Goal: Register for event/course

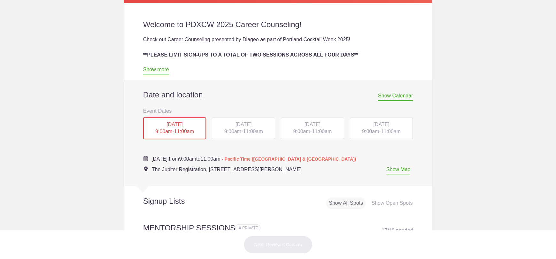
scroll to position [224, 0]
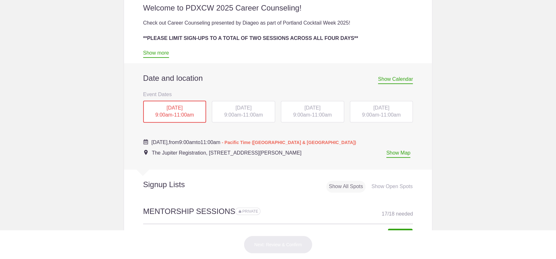
click at [307, 115] on span "9:00am" at bounding box center [301, 114] width 17 height 5
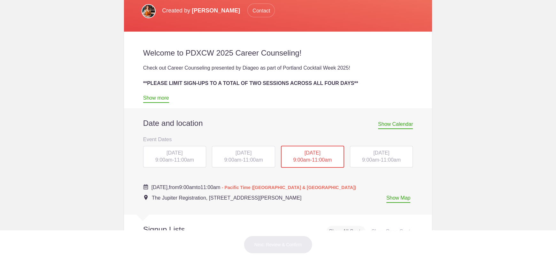
scroll to position [184, 0]
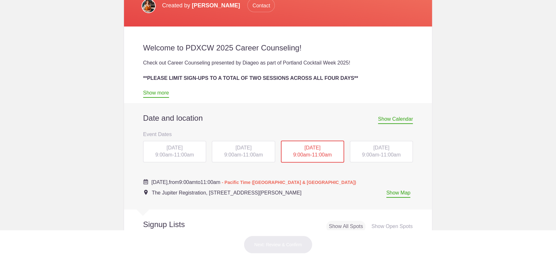
click at [249, 146] on span "[DATE]" at bounding box center [243, 147] width 16 height 5
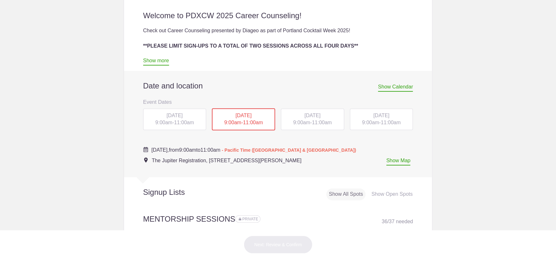
scroll to position [216, 0]
click at [372, 121] on span "9:00am" at bounding box center [370, 121] width 17 height 5
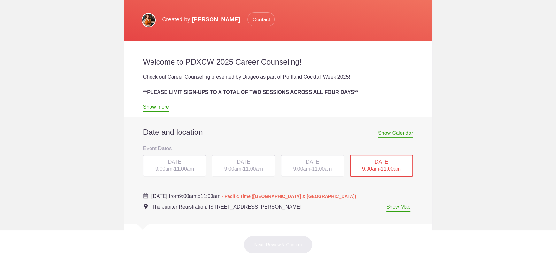
scroll to position [180, 0]
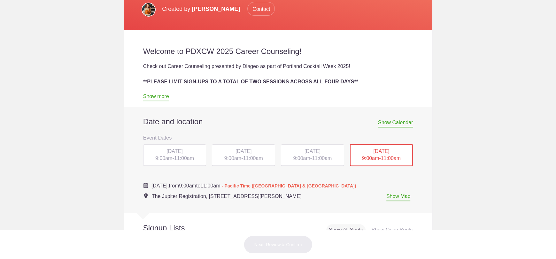
click at [147, 146] on div "[DATE] 9:00am - 11:00am" at bounding box center [174, 155] width 63 height 22
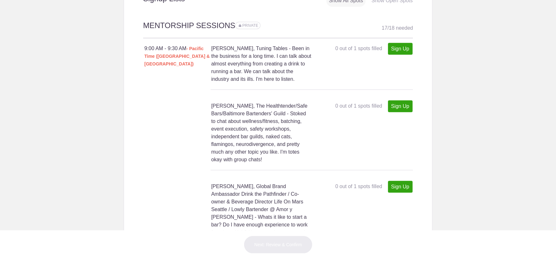
scroll to position [436, 0]
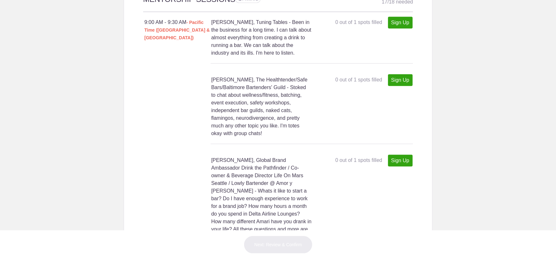
drag, startPoint x: 271, startPoint y: 156, endPoint x: 181, endPoint y: 155, distance: 89.8
click at [181, 155] on div "9:00 AM - 9:30 AM" at bounding box center [177, 154] width 67 height 8
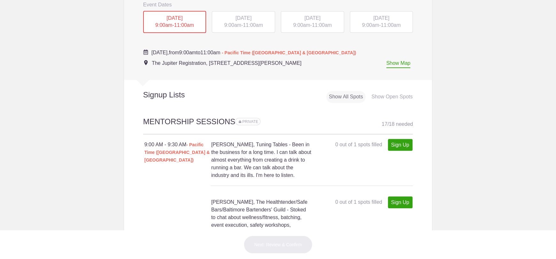
scroll to position [312, 0]
click at [262, 26] on div "[DATE] 9:00am - 11:00am" at bounding box center [243, 23] width 63 height 22
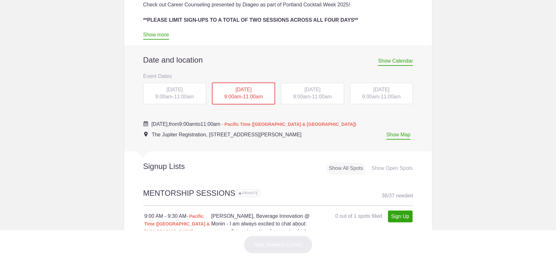
scroll to position [221, 0]
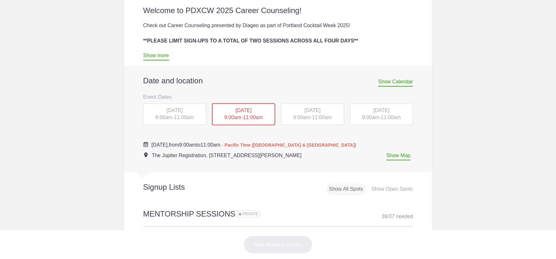
click at [356, 111] on div "[DATE] 9:00am - 11:00am" at bounding box center [381, 115] width 63 height 22
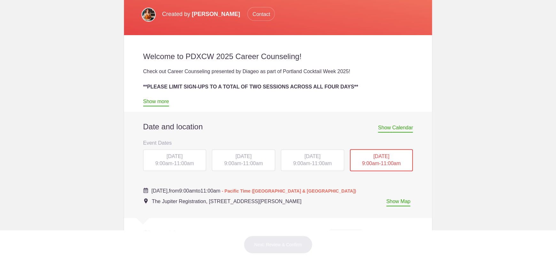
scroll to position [184, 0]
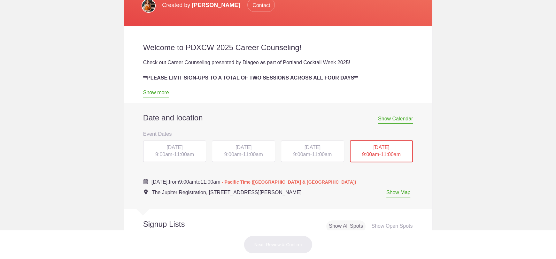
click at [312, 154] on span "11:00am" at bounding box center [322, 154] width 20 height 5
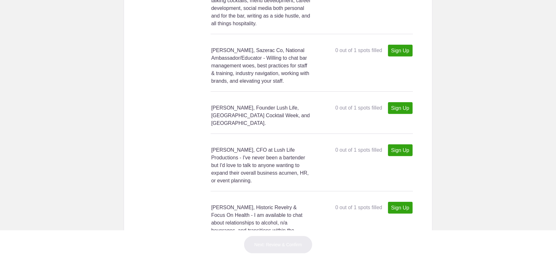
scroll to position [1653, 0]
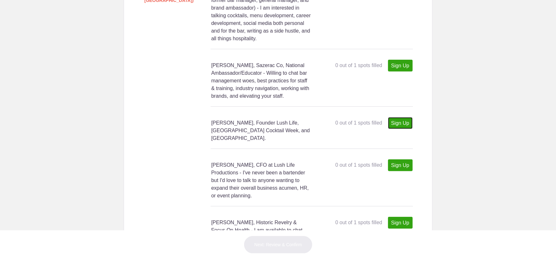
click at [398, 117] on link "Sign Up" at bounding box center [400, 123] width 25 height 12
type input "1"
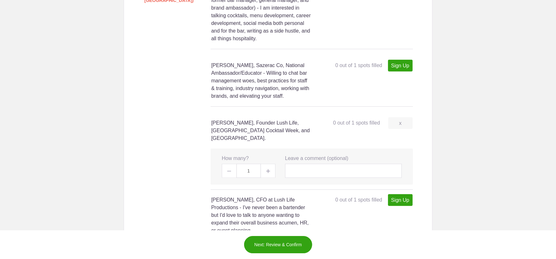
click at [267, 169] on img at bounding box center [268, 171] width 4 height 4
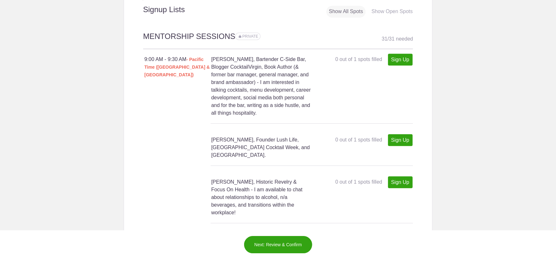
scroll to position [311, 0]
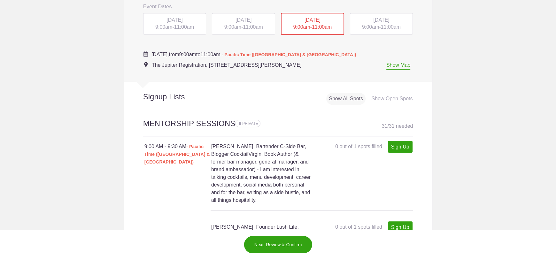
click at [245, 27] on span "11:00am" at bounding box center [253, 26] width 20 height 5
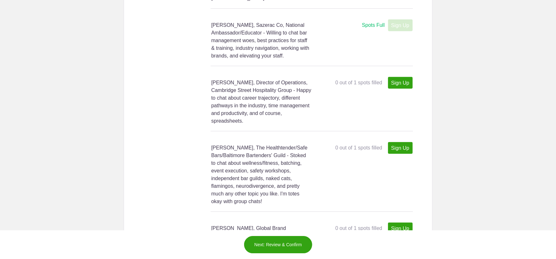
scroll to position [1206, 0]
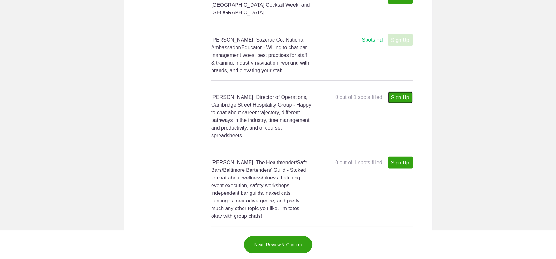
click at [405, 91] on link "Sign Up" at bounding box center [400, 97] width 25 height 12
type input "1"
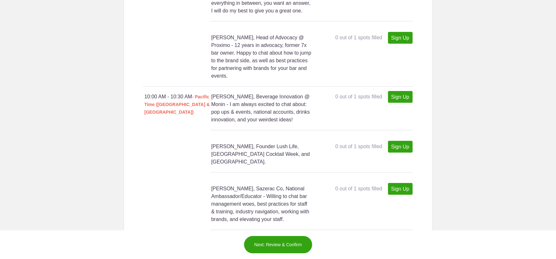
scroll to position [1653, 0]
click at [287, 238] on button "Next: Review & Confirm" at bounding box center [278, 245] width 69 height 18
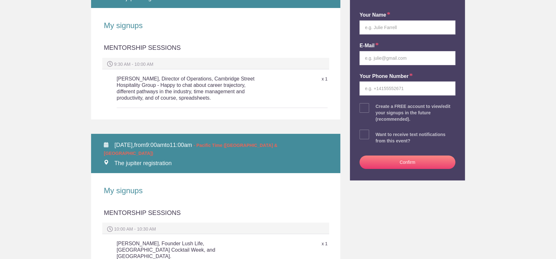
scroll to position [64, 0]
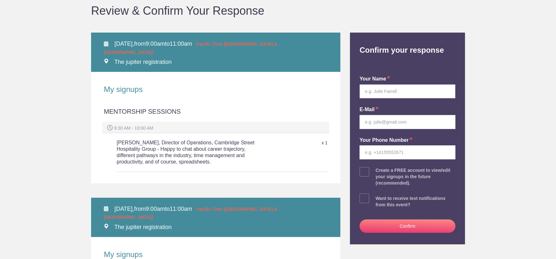
click at [425, 88] on input "text" at bounding box center [407, 91] width 96 height 14
type input "[PERSON_NAME]"
type input "[EMAIL_ADDRESS][DOMAIN_NAME]"
click at [413, 154] on input "tel" at bounding box center [407, 152] width 96 height 14
type input "2133427125"
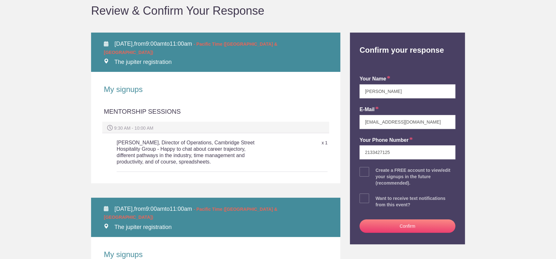
click at [363, 174] on span at bounding box center [364, 172] width 10 height 10
click at [377, 173] on input "checkbox" at bounding box center [425, 170] width 96 height 4
checkbox input "true"
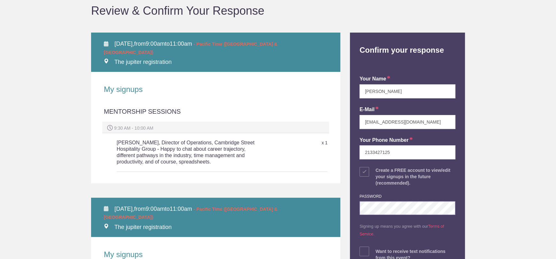
click at [223, 209] on div "Back to Event Page Back to Event Page Review & Confirm Your Response TUE Octobe…" at bounding box center [277, 210] width 383 height 474
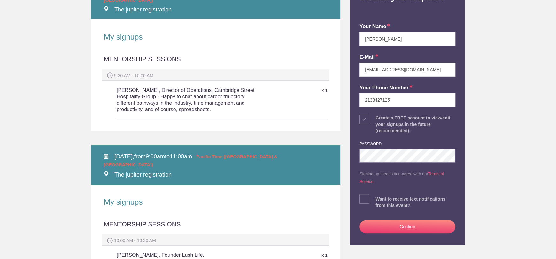
scroll to position [128, 0]
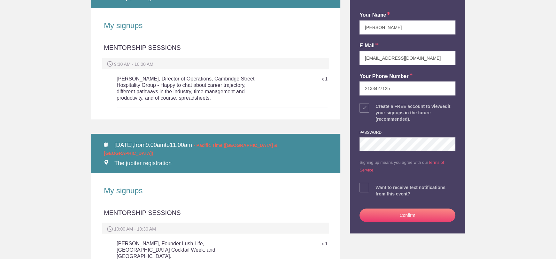
click at [363, 187] on span at bounding box center [364, 188] width 10 height 10
click at [377, 187] on input "checkbox" at bounding box center [425, 186] width 96 height 4
checkbox input "true"
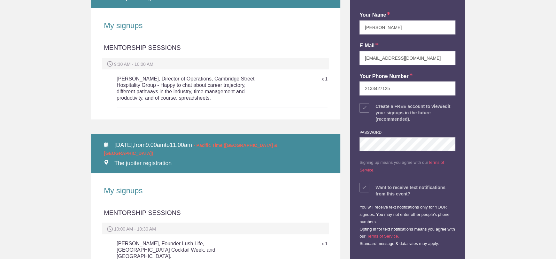
scroll to position [192, 0]
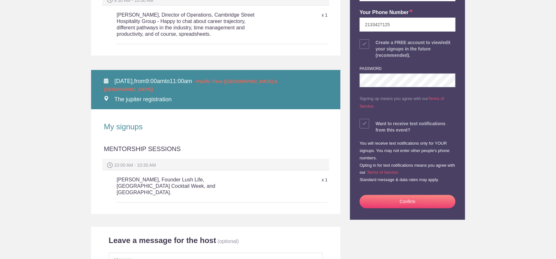
click at [388, 203] on button "Confirm" at bounding box center [407, 201] width 96 height 13
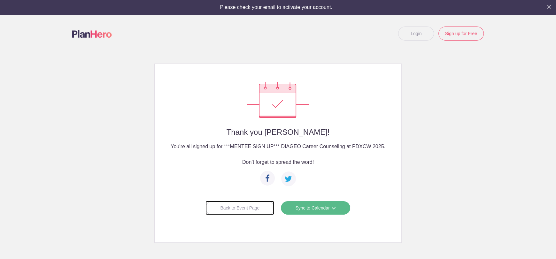
click at [251, 207] on div "Back to Event Page" at bounding box center [239, 208] width 69 height 14
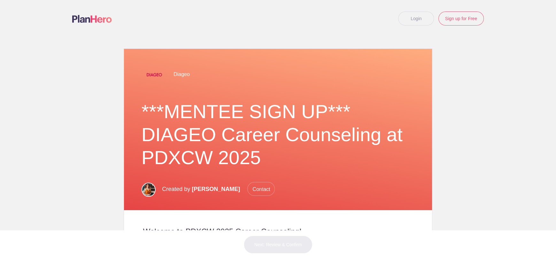
click at [417, 13] on link "Login" at bounding box center [416, 19] width 36 height 14
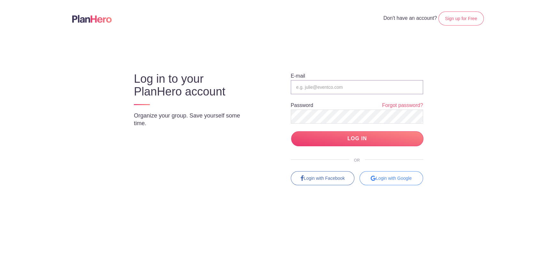
click at [306, 89] on input "email" at bounding box center [357, 87] width 132 height 14
type input "[EMAIL_ADDRESS][DOMAIN_NAME]"
click at [291, 131] on input "LOG IN" at bounding box center [357, 138] width 132 height 15
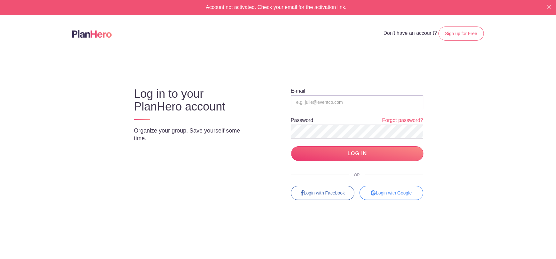
click at [325, 101] on input "email" at bounding box center [357, 102] width 132 height 14
type input "[EMAIL_ADDRESS][DOMAIN_NAME]"
click at [291, 146] on input "LOG IN" at bounding box center [357, 153] width 132 height 15
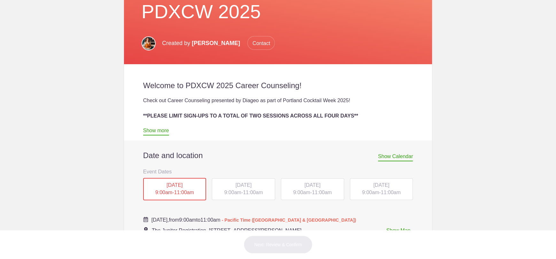
scroll to position [224, 0]
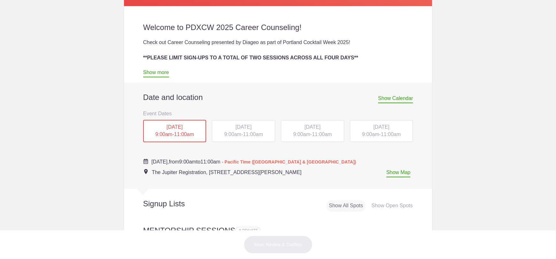
click at [235, 125] on span "[DATE]" at bounding box center [243, 126] width 16 height 5
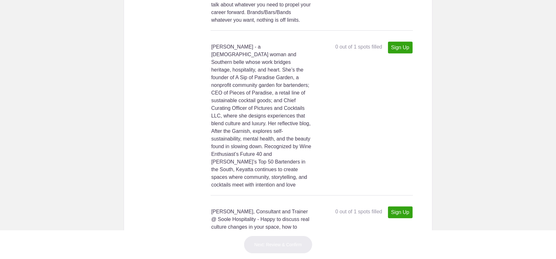
scroll to position [2962, 0]
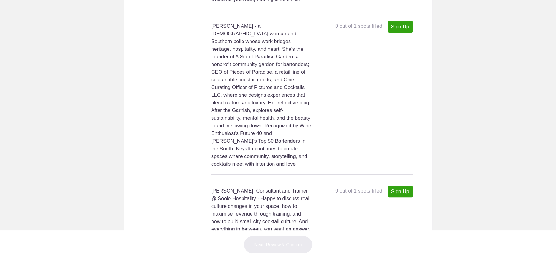
drag, startPoint x: 553, startPoint y: 53, endPoint x: 459, endPoint y: 56, distance: 94.3
click at [459, 56] on body "My Tools Received Invites Memberships Notifications View all [PERSON_NAME] [EMA…" at bounding box center [278, 129] width 556 height 259
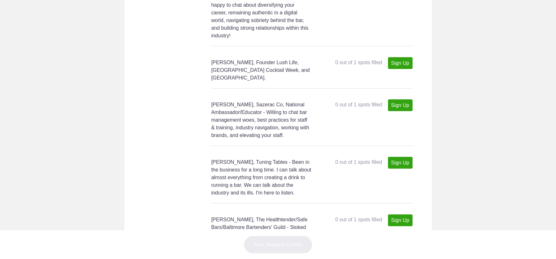
scroll to position [2552, 0]
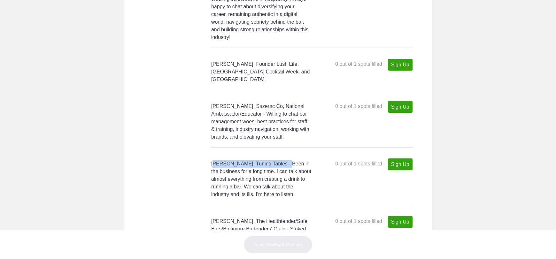
drag, startPoint x: 207, startPoint y: 132, endPoint x: 278, endPoint y: 133, distance: 71.2
click at [278, 147] on div "10:30 AM - 11:00 AM [PERSON_NAME], Tuning Tables - Been in the business for a l…" at bounding box center [278, 176] width 270 height 58
copy h4 "[PERSON_NAME], Tuning Tables"
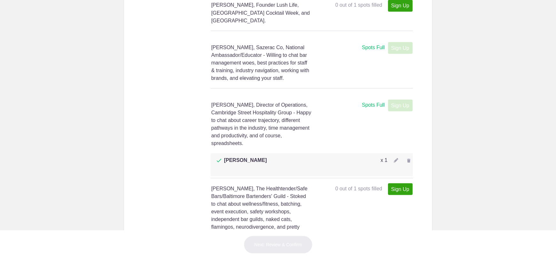
scroll to position [1211, 0]
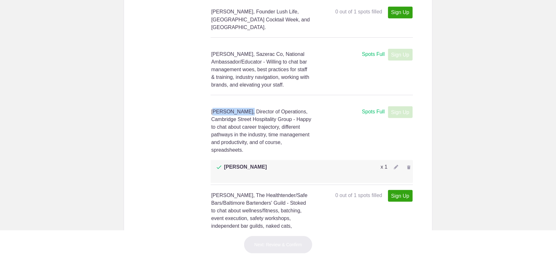
drag, startPoint x: 209, startPoint y: 103, endPoint x: 241, endPoint y: 101, distance: 31.7
click at [241, 108] on h4 "[PERSON_NAME], Director of Operations, Cambridge Street Hospitality Group - Hap…" at bounding box center [261, 131] width 100 height 46
copy h4 "[PERSON_NAME]"
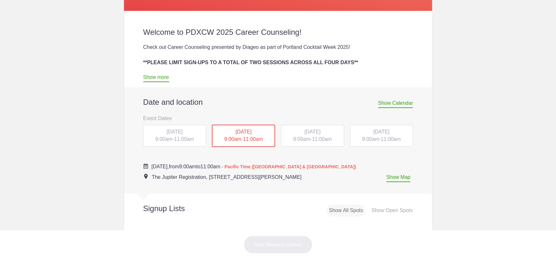
scroll to position [235, 0]
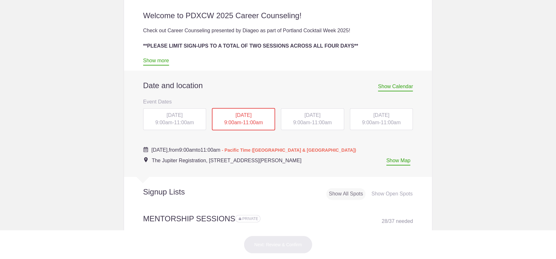
click at [291, 125] on div "[DATE] 9:00am - 11:00am" at bounding box center [312, 119] width 63 height 22
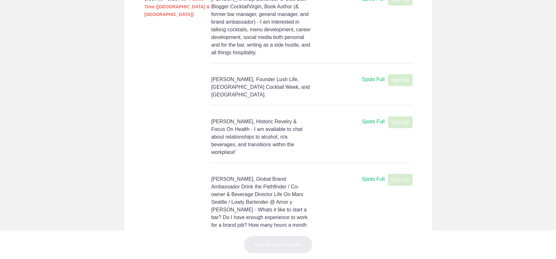
scroll to position [490, 0]
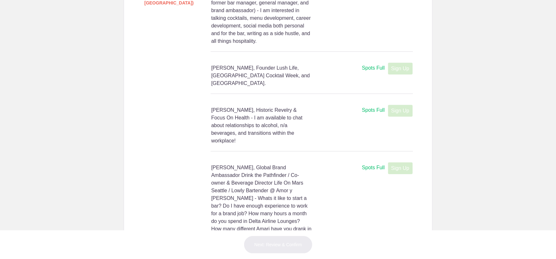
drag, startPoint x: 295, startPoint y: 111, endPoint x: 505, endPoint y: 95, distance: 209.8
click at [505, 96] on body "My Tools Received Invites Memberships Notifications View all [PERSON_NAME] [EMA…" at bounding box center [278, 129] width 556 height 259
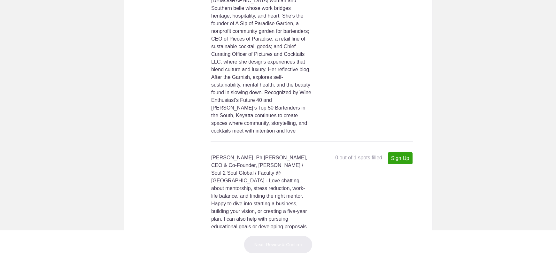
scroll to position [1448, 0]
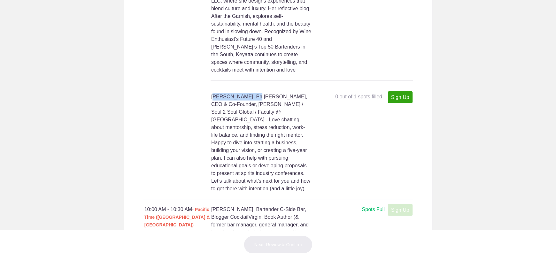
drag, startPoint x: 208, startPoint y: 73, endPoint x: 246, endPoint y: 75, distance: 37.5
click at [246, 93] on h4 "[PERSON_NAME], Ph.[PERSON_NAME], CEO & Co-Founder, [PERSON_NAME] / Soul 2 Soul …" at bounding box center [261, 143] width 100 height 100
drag, startPoint x: 366, startPoint y: 99, endPoint x: 345, endPoint y: 93, distance: 21.2
click at [345, 93] on div "[PERSON_NAME], Ph.[PERSON_NAME], CEO & Co-Founder, [PERSON_NAME] / Soul 2 Soul …" at bounding box center [311, 140] width 200 height 106
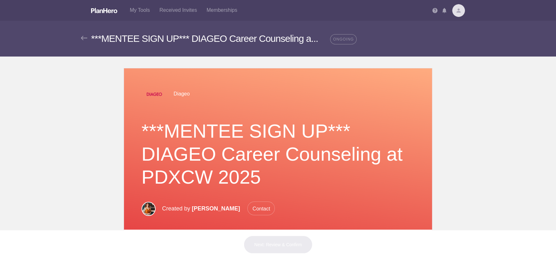
scroll to position [240, 0]
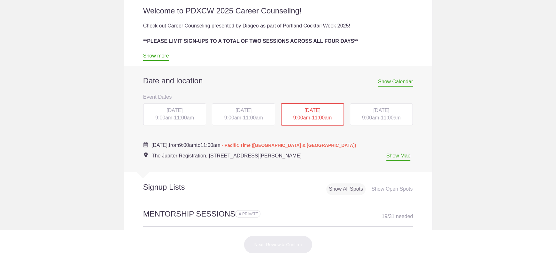
click at [224, 118] on span "9:00am" at bounding box center [232, 117] width 17 height 5
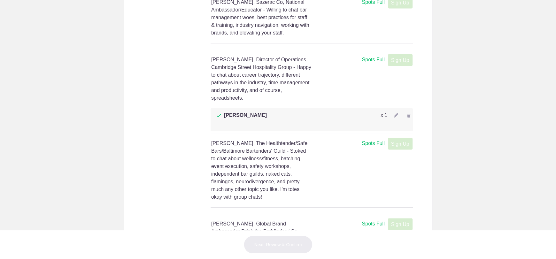
scroll to position [1174, 0]
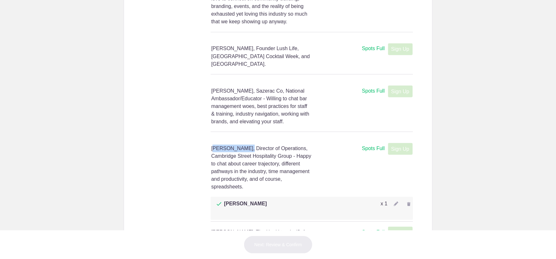
drag, startPoint x: 209, startPoint y: 140, endPoint x: 242, endPoint y: 141, distance: 32.9
click at [242, 144] on h4 "[PERSON_NAME], Director of Operations, Cambridge Street Hospitality Group - Hap…" at bounding box center [261, 167] width 100 height 46
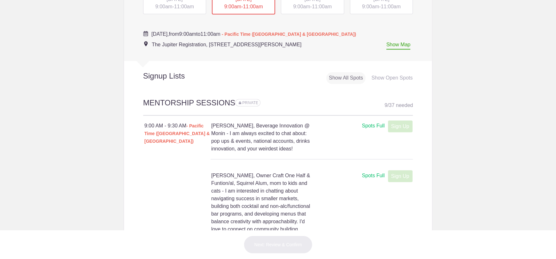
scroll to position [288, 0]
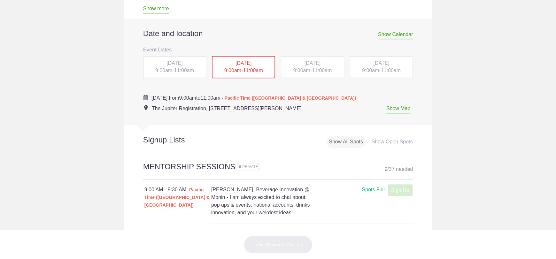
click at [304, 65] on span "[DATE]" at bounding box center [312, 62] width 16 height 5
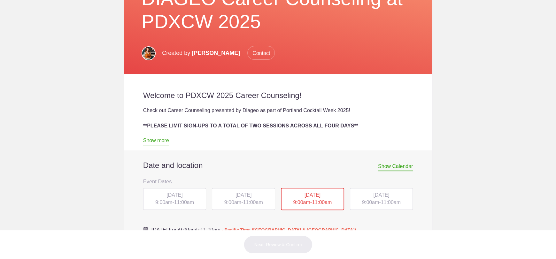
scroll to position [192, 0]
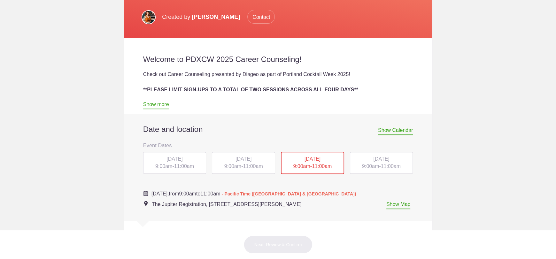
click at [373, 156] on span "[DATE]" at bounding box center [381, 158] width 16 height 5
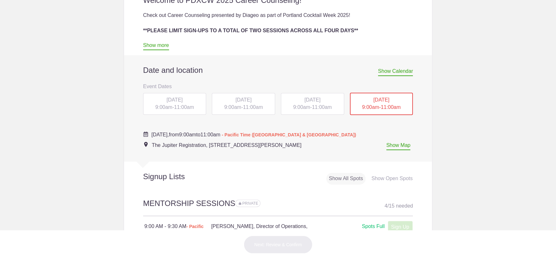
scroll to position [290, 0]
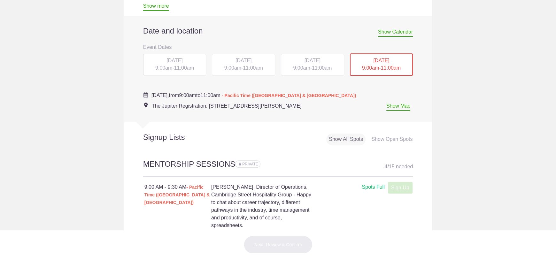
click at [166, 62] on span "[DATE]" at bounding box center [174, 60] width 16 height 5
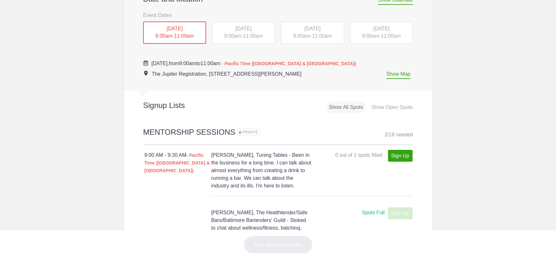
scroll to position [172, 0]
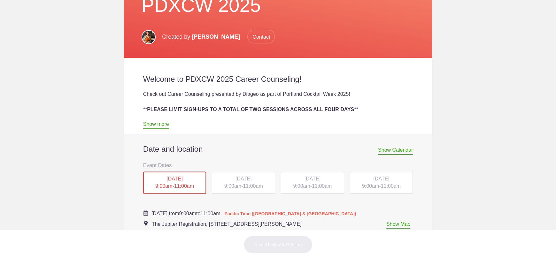
click at [224, 183] on span "9:00am" at bounding box center [232, 185] width 17 height 5
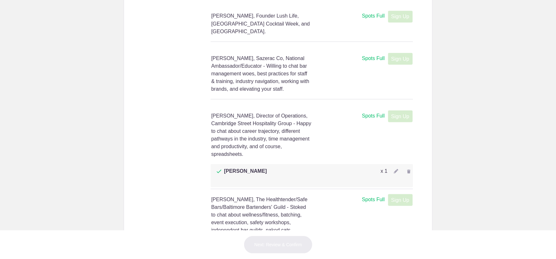
scroll to position [1000, 0]
